Goal: Task Accomplishment & Management: Manage account settings

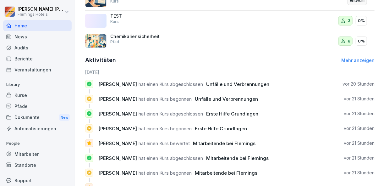
scroll to position [327, 0]
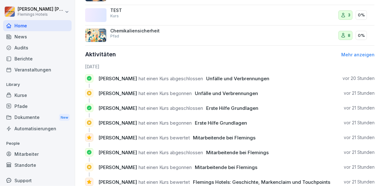
click at [54, 96] on div "Kurse" at bounding box center [37, 95] width 69 height 11
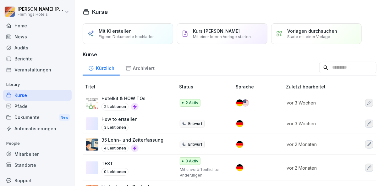
click at [39, 102] on div "Pfade" at bounding box center [37, 106] width 69 height 11
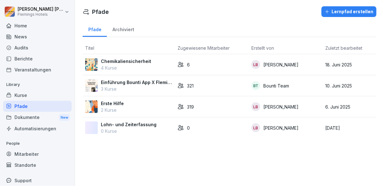
click at [162, 88] on p "3 Kurse" at bounding box center [137, 89] width 72 height 7
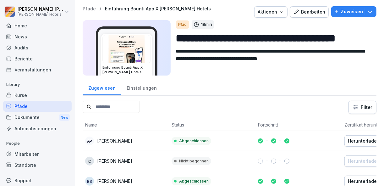
click at [369, 9] on icon "button" at bounding box center [370, 11] width 6 height 6
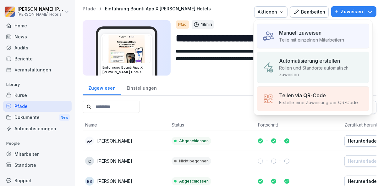
click at [231, 57] on textarea "**********" at bounding box center [272, 61] width 192 height 28
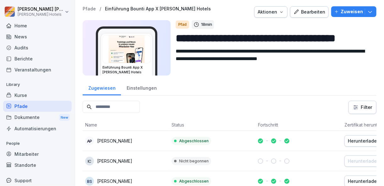
click at [280, 13] on icon "button" at bounding box center [281, 11] width 5 height 5
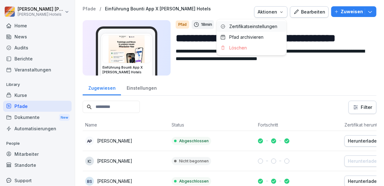
click at [257, 27] on p "Zertifikatseinstellungen" at bounding box center [254, 27] width 48 height 6
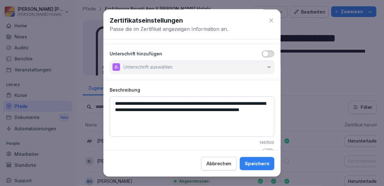
scroll to position [14, 0]
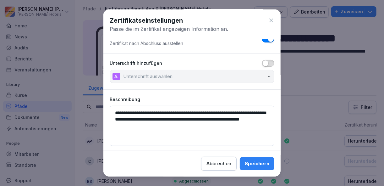
click at [263, 62] on span "button" at bounding box center [266, 63] width 6 height 6
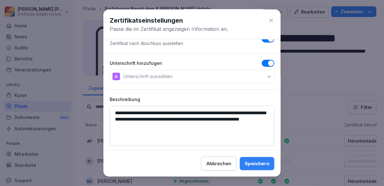
click at [262, 75] on button "Unterschrift auswählen" at bounding box center [192, 76] width 165 height 13
click at [268, 62] on span "button" at bounding box center [271, 63] width 6 height 6
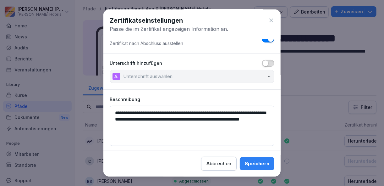
scroll to position [0, 0]
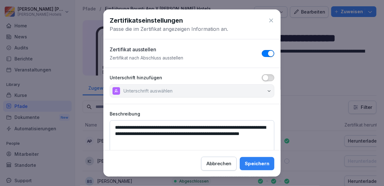
click at [262, 21] on div "Zertifikatseinstellungen" at bounding box center [192, 20] width 165 height 9
click at [269, 20] on icon at bounding box center [271, 21] width 4 height 4
